Goal: Obtain resource: Download file/media

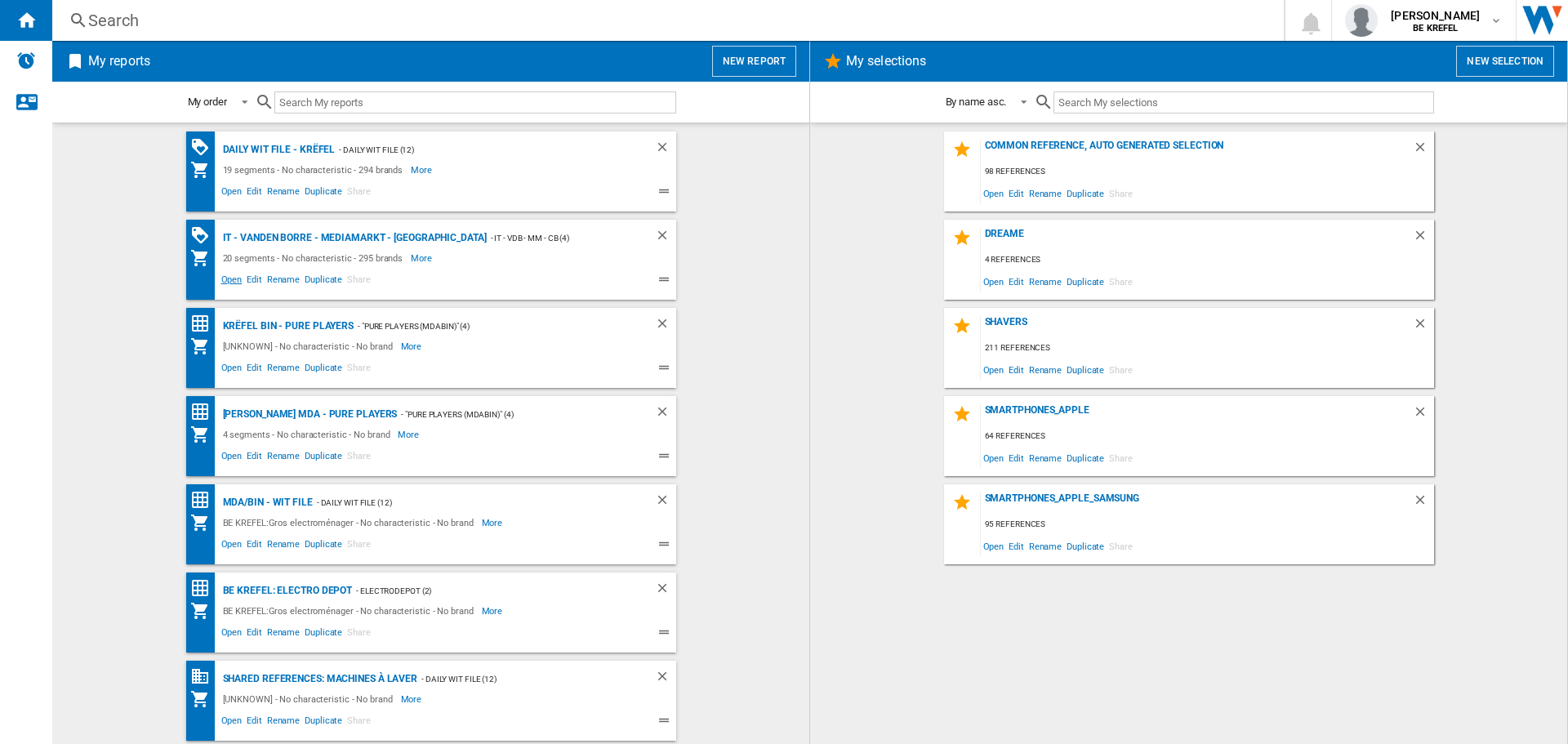
click at [229, 281] on span "Open" at bounding box center [232, 282] width 26 height 20
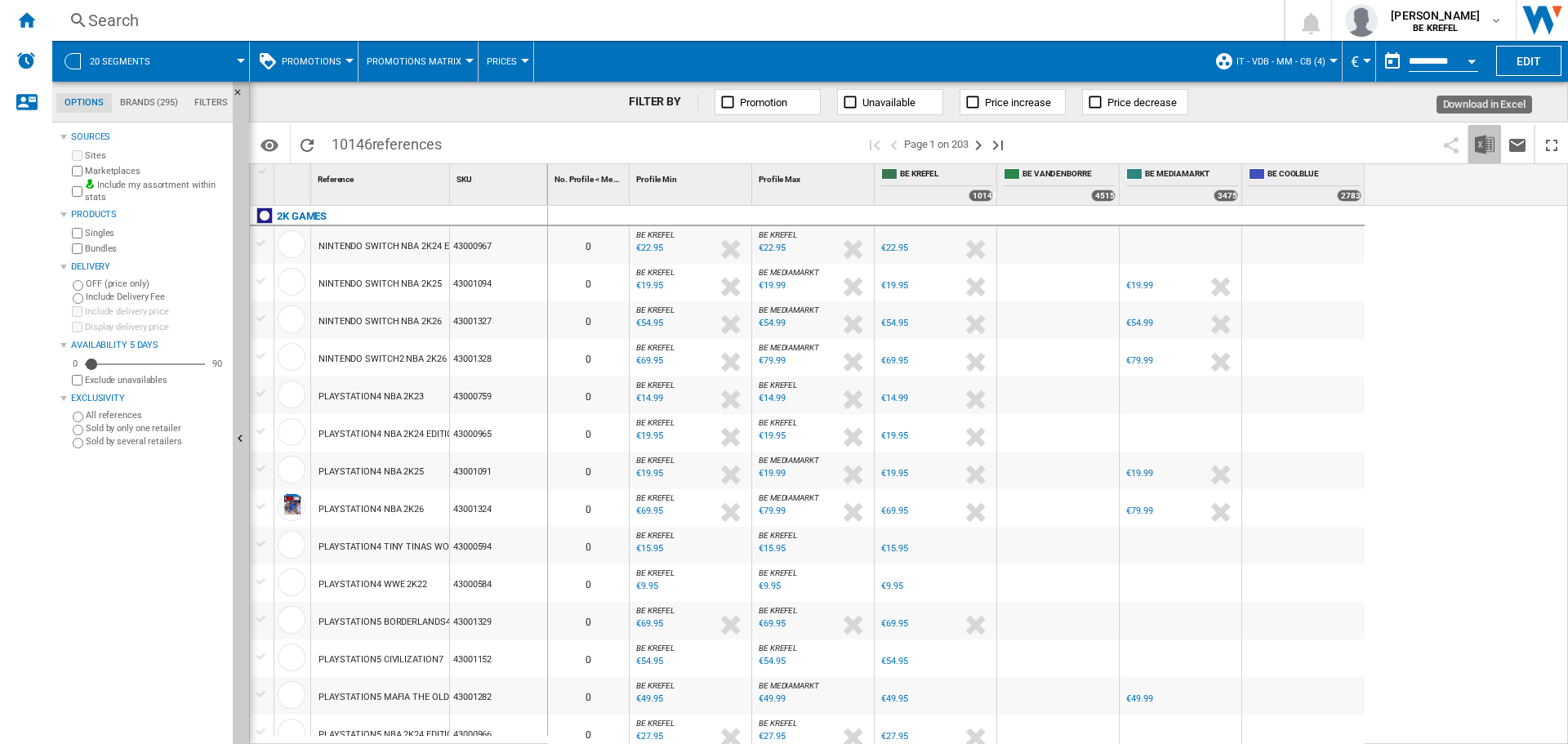
click at [1482, 137] on img "Download in Excel" at bounding box center [1485, 145] width 20 height 20
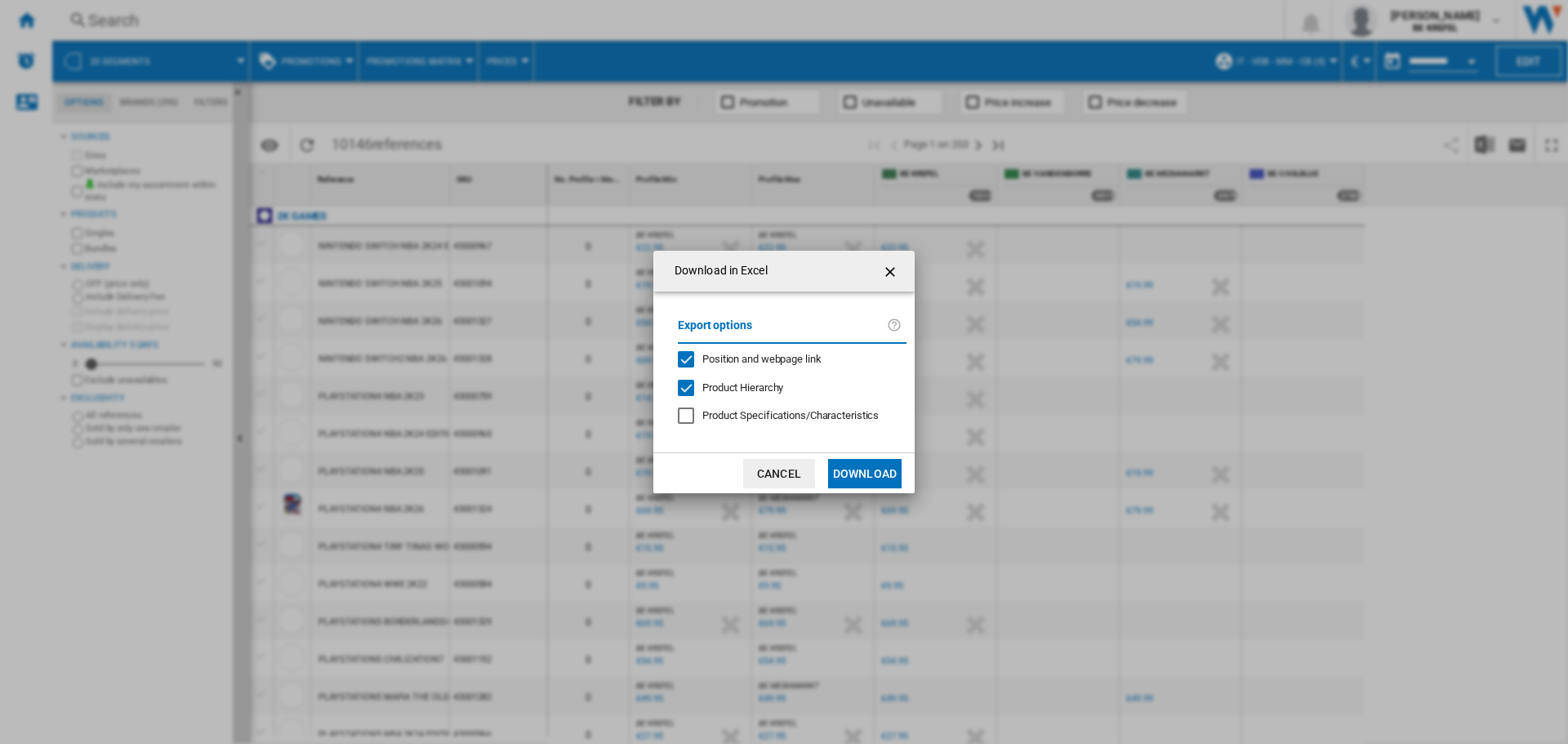
click at [864, 468] on button "Download" at bounding box center [864, 473] width 73 height 30
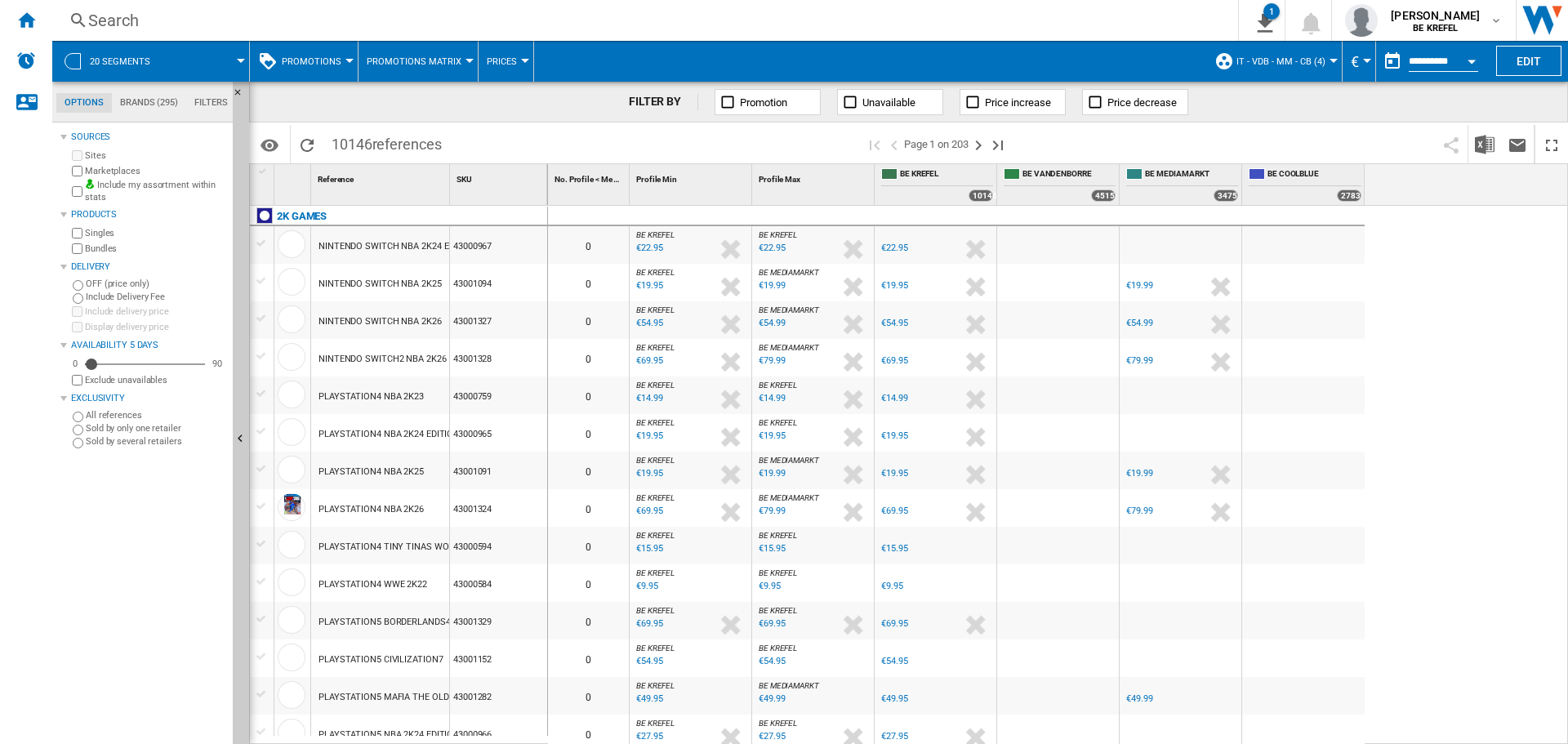
click at [88, 13] on ng-md-icon at bounding box center [79, 21] width 20 height 21
click at [137, 24] on div "Search" at bounding box center [642, 21] width 1108 height 23
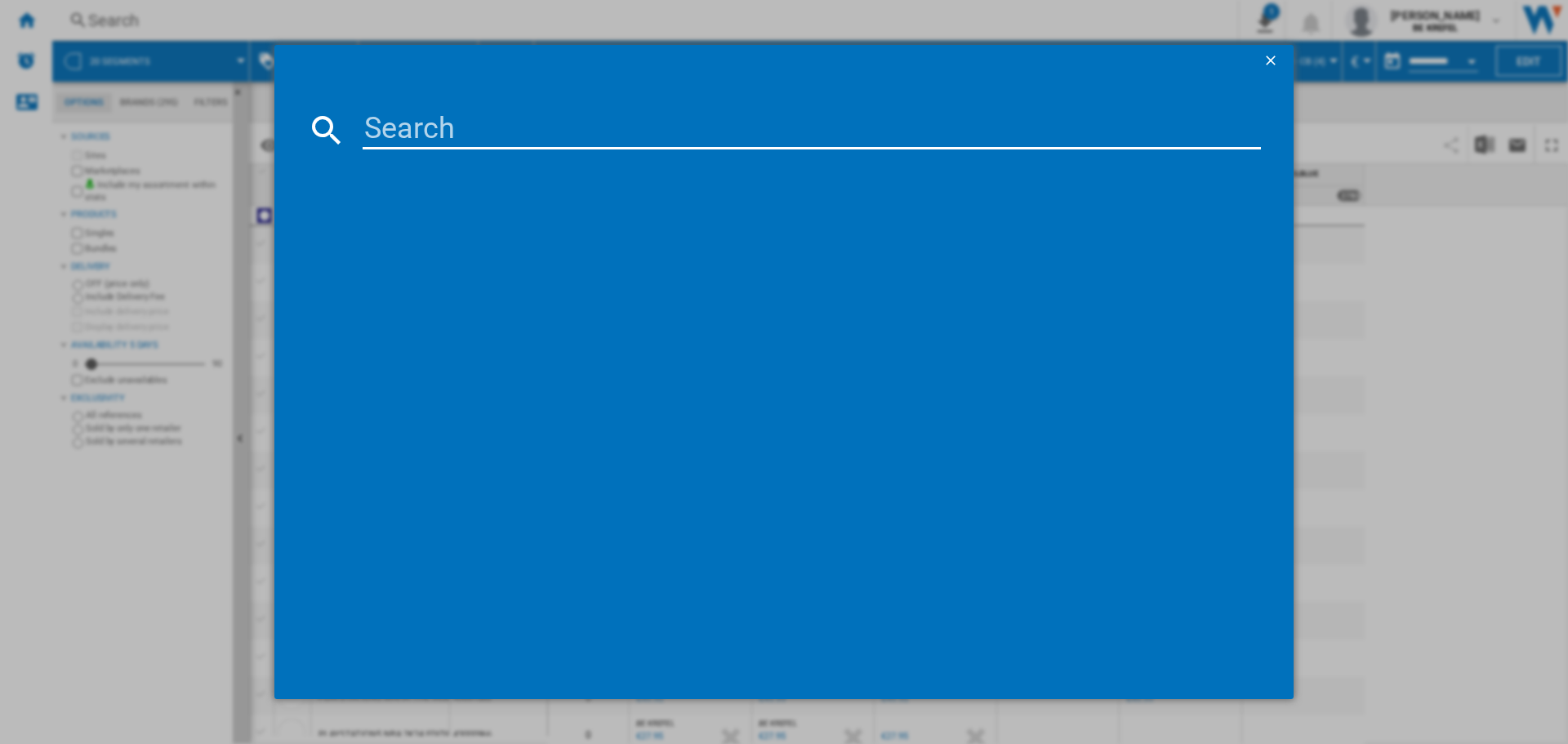
click at [399, 117] on input at bounding box center [812, 130] width 898 height 39
paste input "41010645"
type input "41010645"
click at [464, 230] on div "MSI CYBORG 15 A13VFK1652BE NOIR" at bounding box center [795, 235] width 881 height 16
